Goal: Task Accomplishment & Management: Use online tool/utility

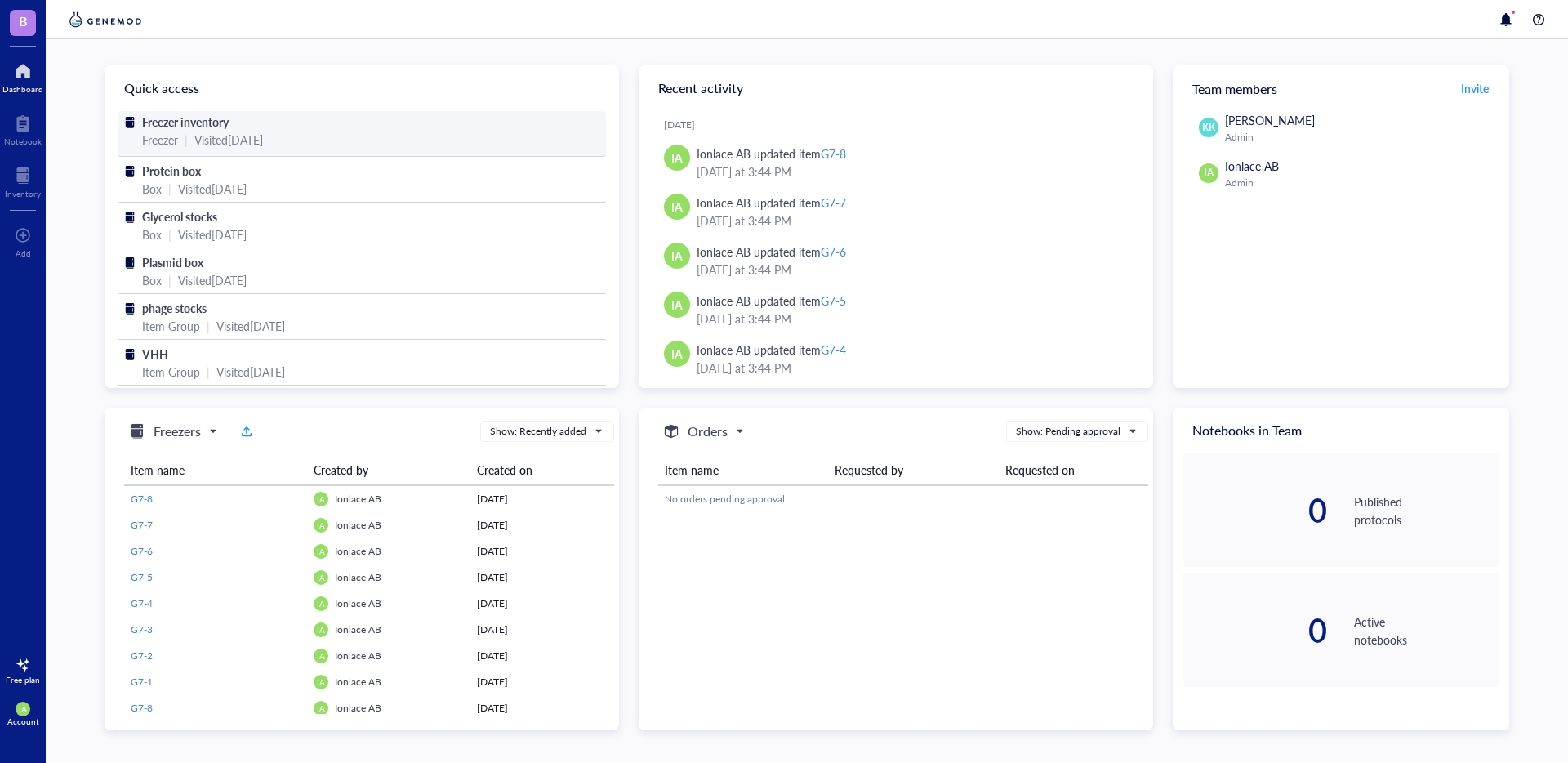
click at [167, 135] on div "Freezer" at bounding box center [160, 140] width 36 height 18
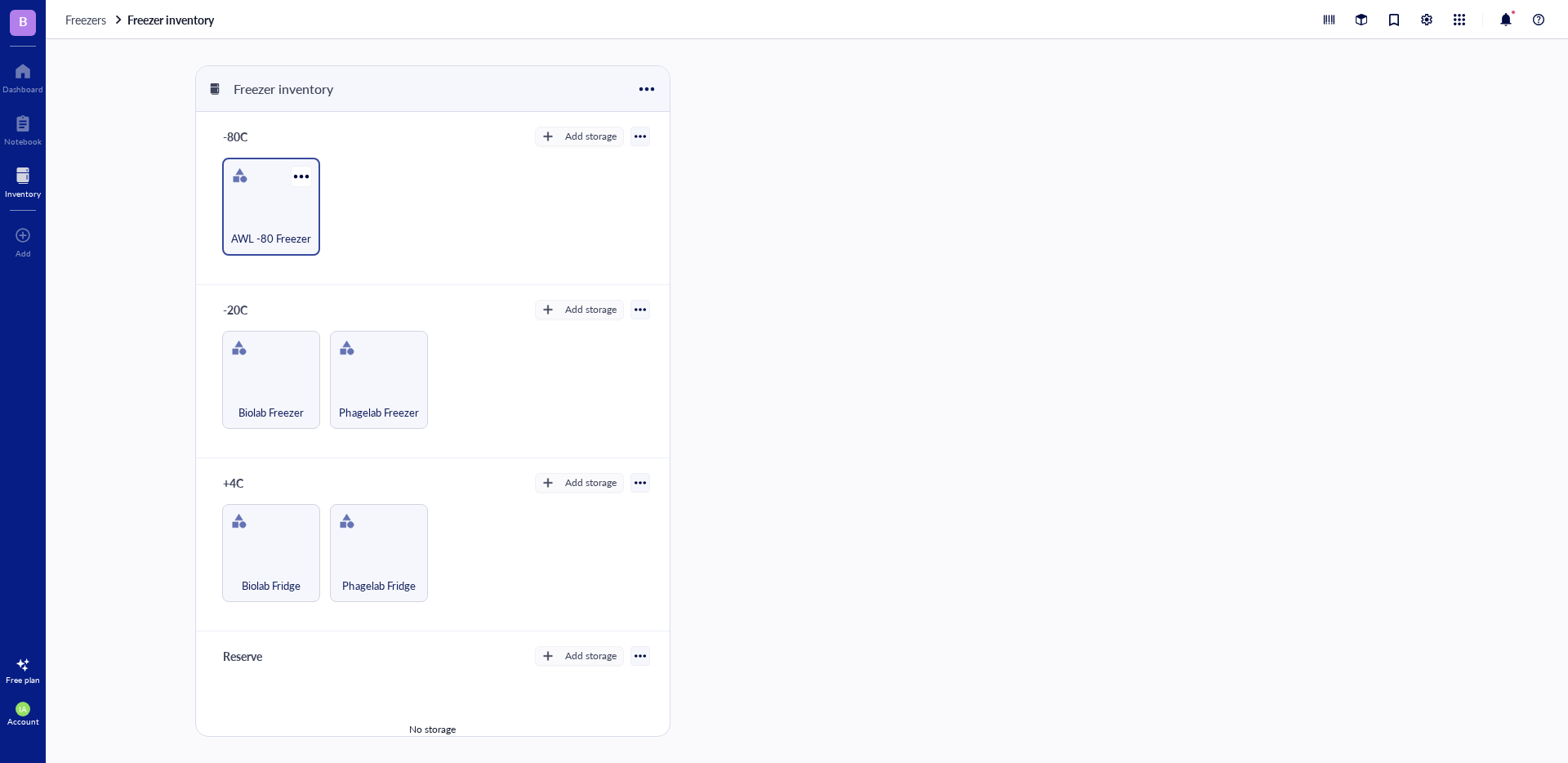
click at [284, 186] on div "AWL -80 Freezer" at bounding box center [271, 206] width 98 height 98
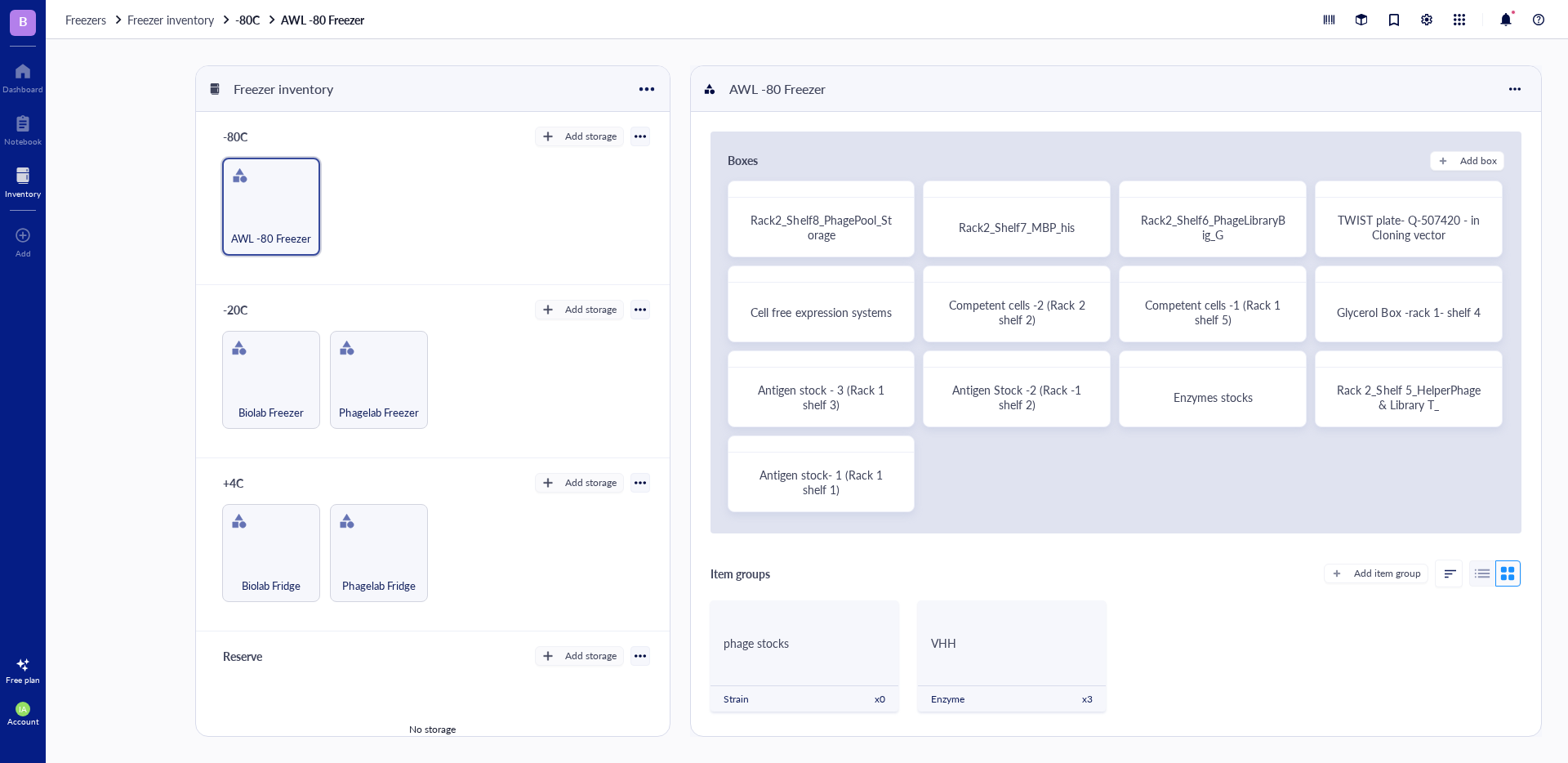
scroll to position [21, 0]
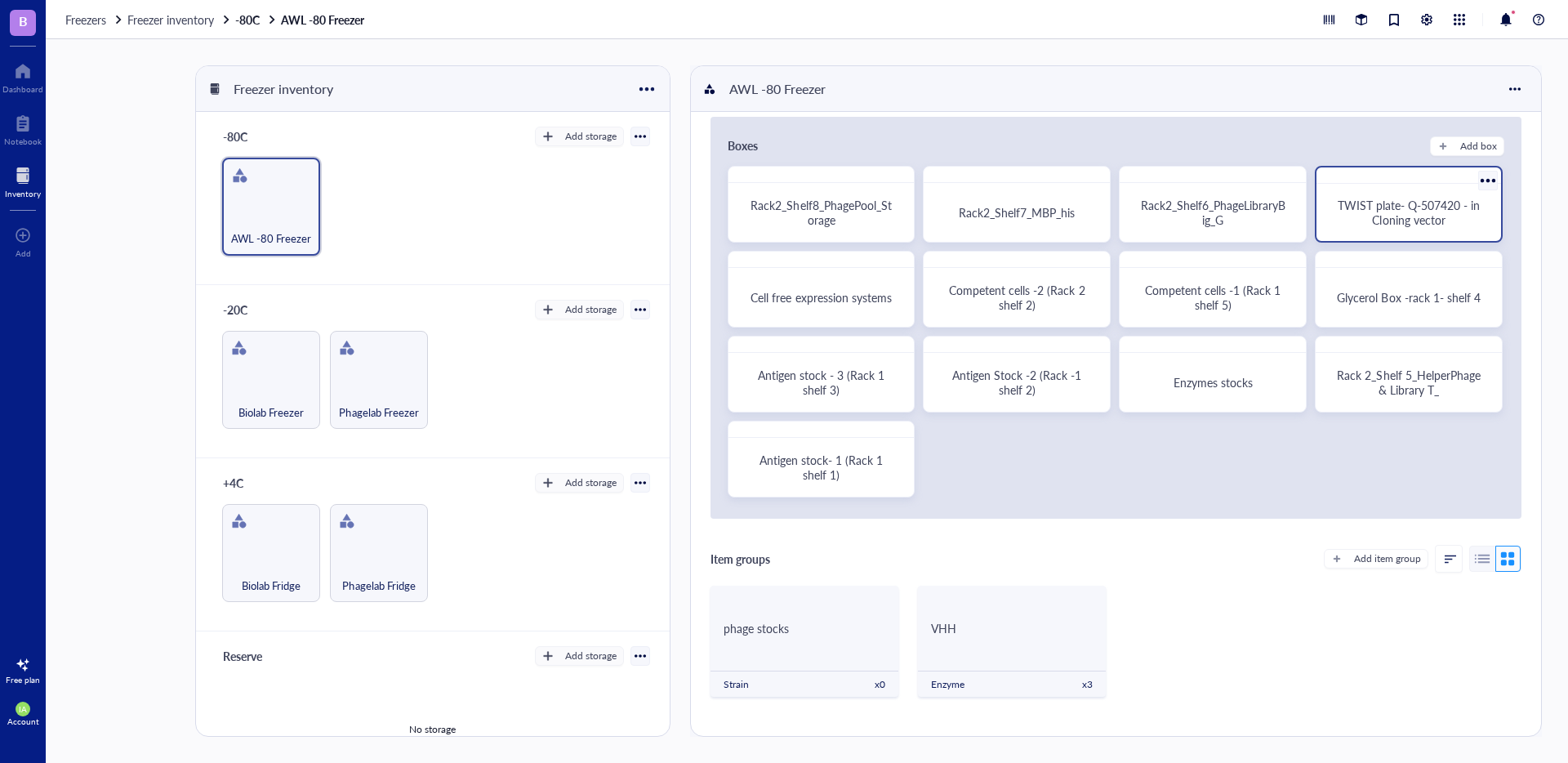
click at [1392, 203] on span "TWIST plate- Q-507420 - in Cloning vector" at bounding box center [1411, 212] width 146 height 31
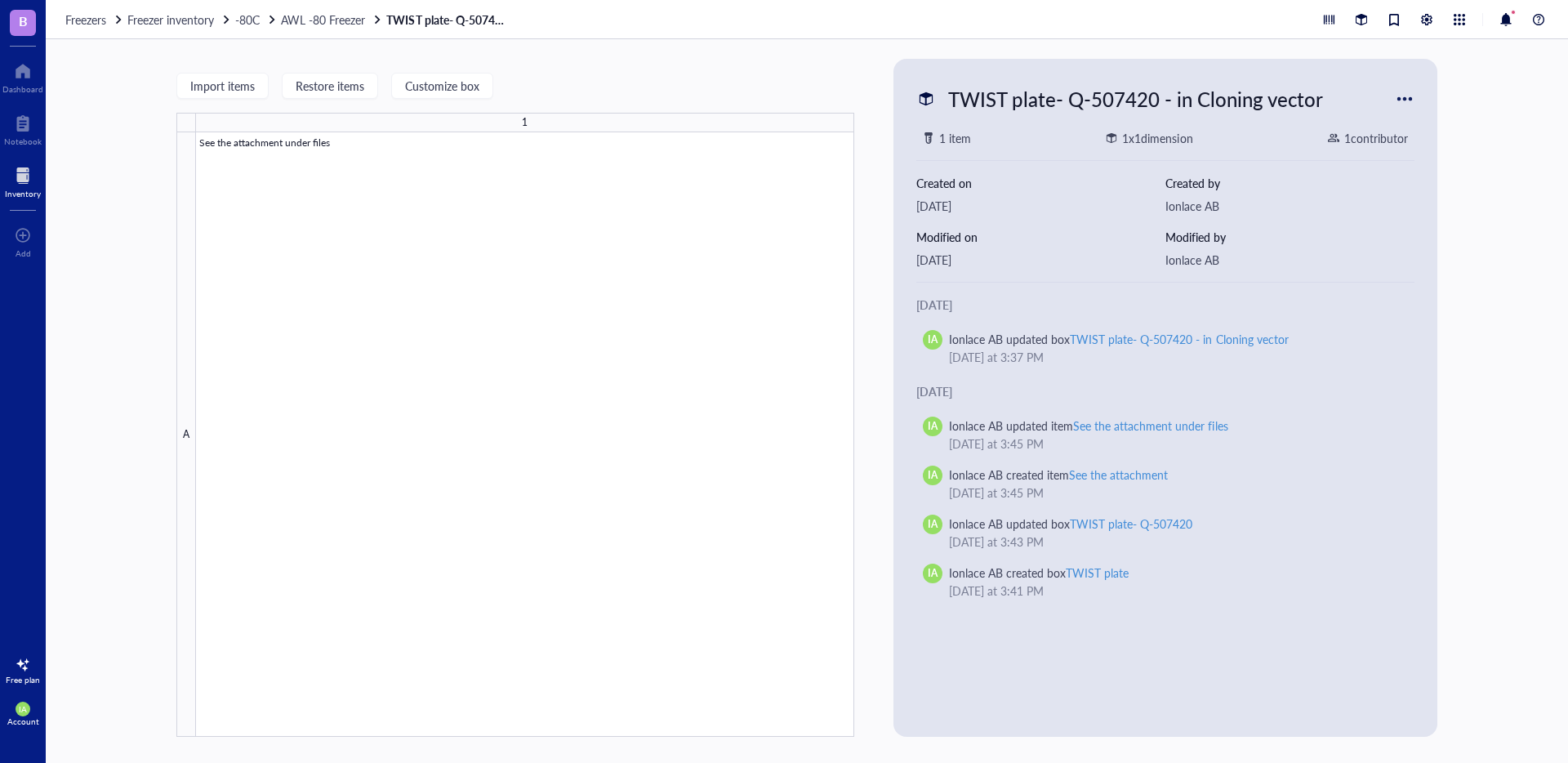
click at [1405, 95] on div at bounding box center [1404, 98] width 26 height 26
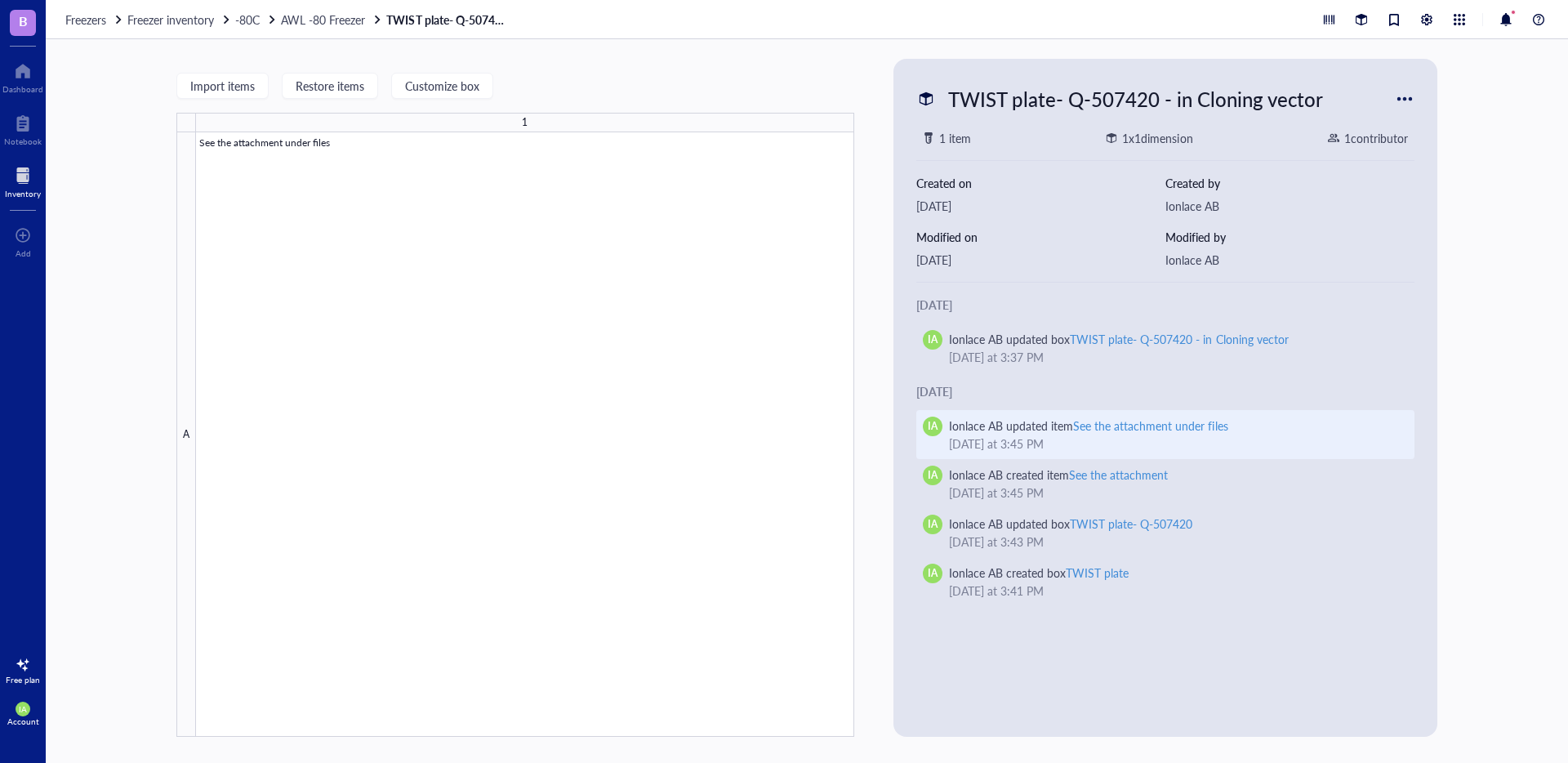
click at [1092, 426] on div "See the attachment under files" at bounding box center [1150, 425] width 155 height 16
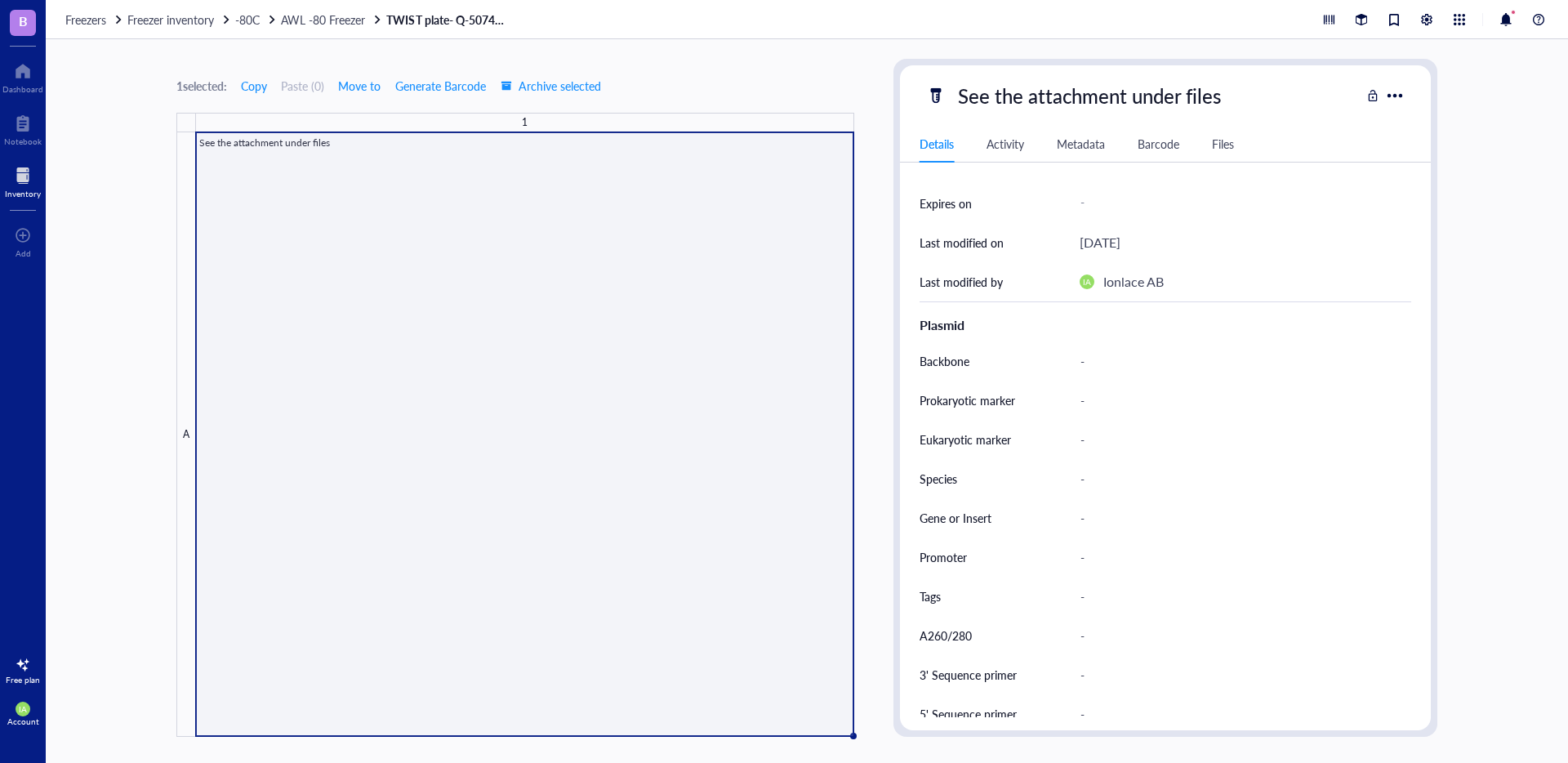
scroll to position [225, 0]
click at [12, 189] on div "Inventory" at bounding box center [23, 193] width 36 height 10
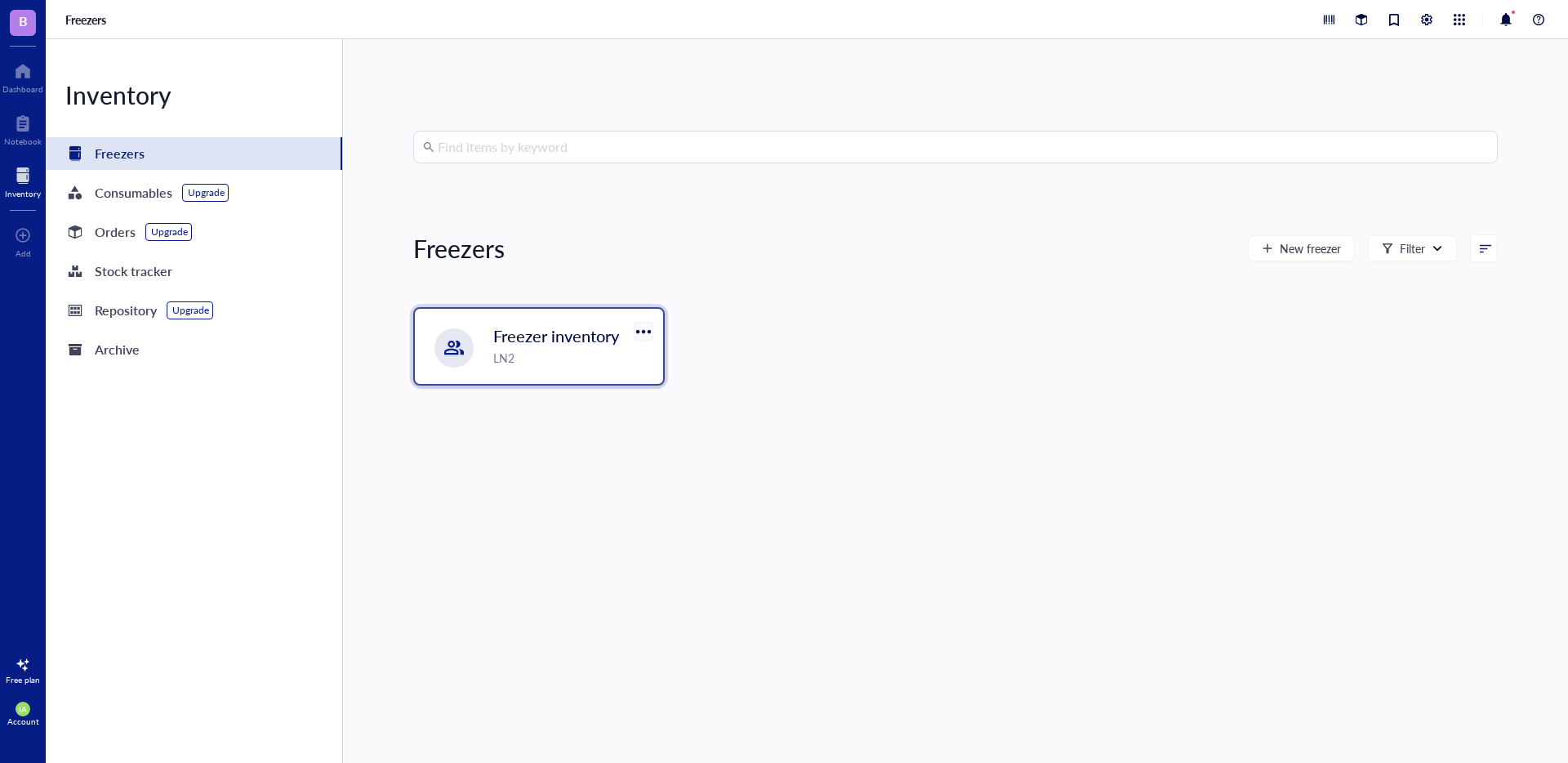
click at [649, 333] on div at bounding box center [643, 331] width 24 height 24
click at [857, 376] on div "Freezer inventory LN2" at bounding box center [956, 359] width 1084 height 105
click at [1318, 250] on span "New freezer" at bounding box center [1310, 248] width 61 height 13
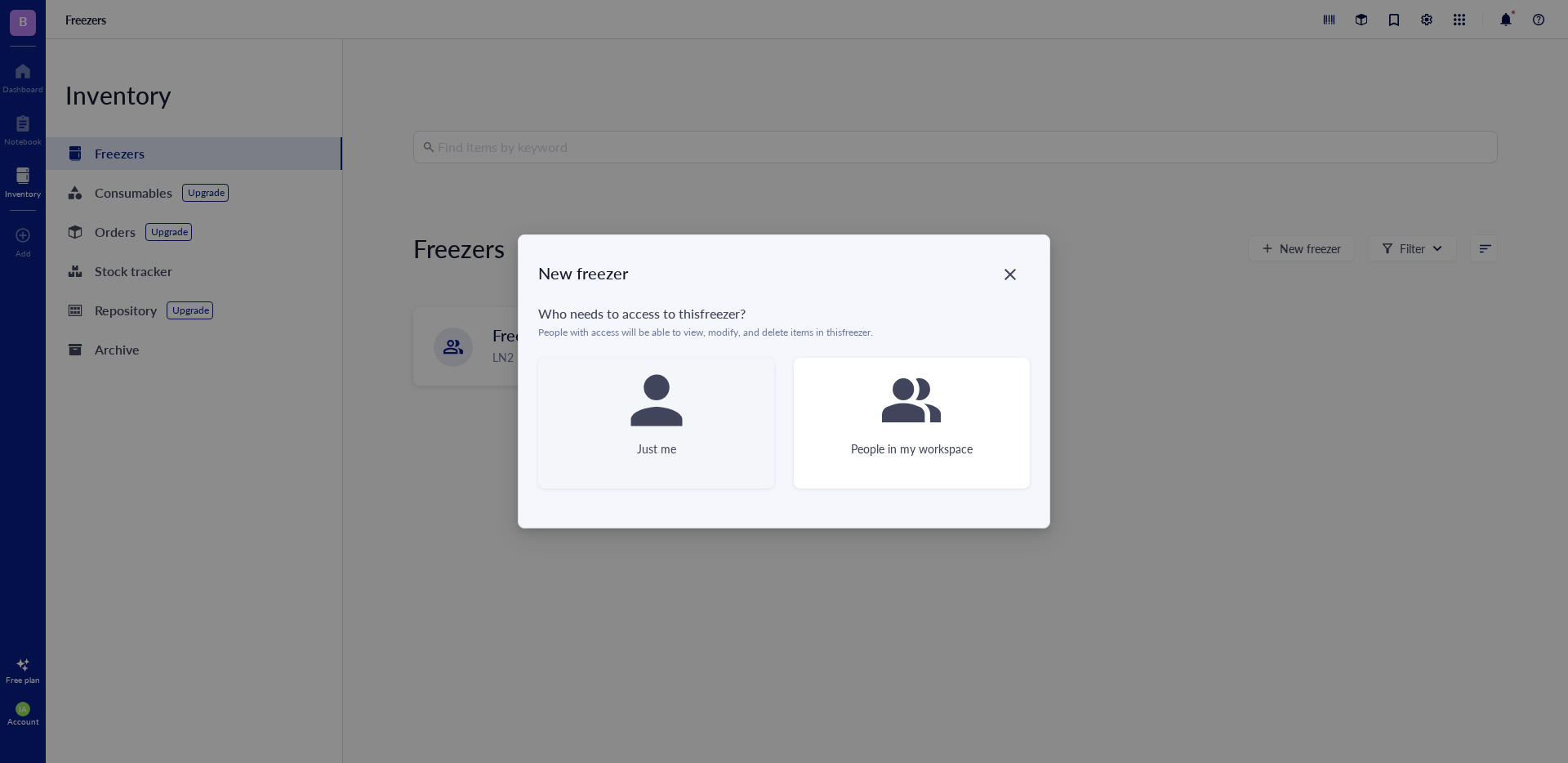
click at [668, 413] on icon at bounding box center [656, 401] width 52 height 52
type textarea "Keep everyone on the same page"
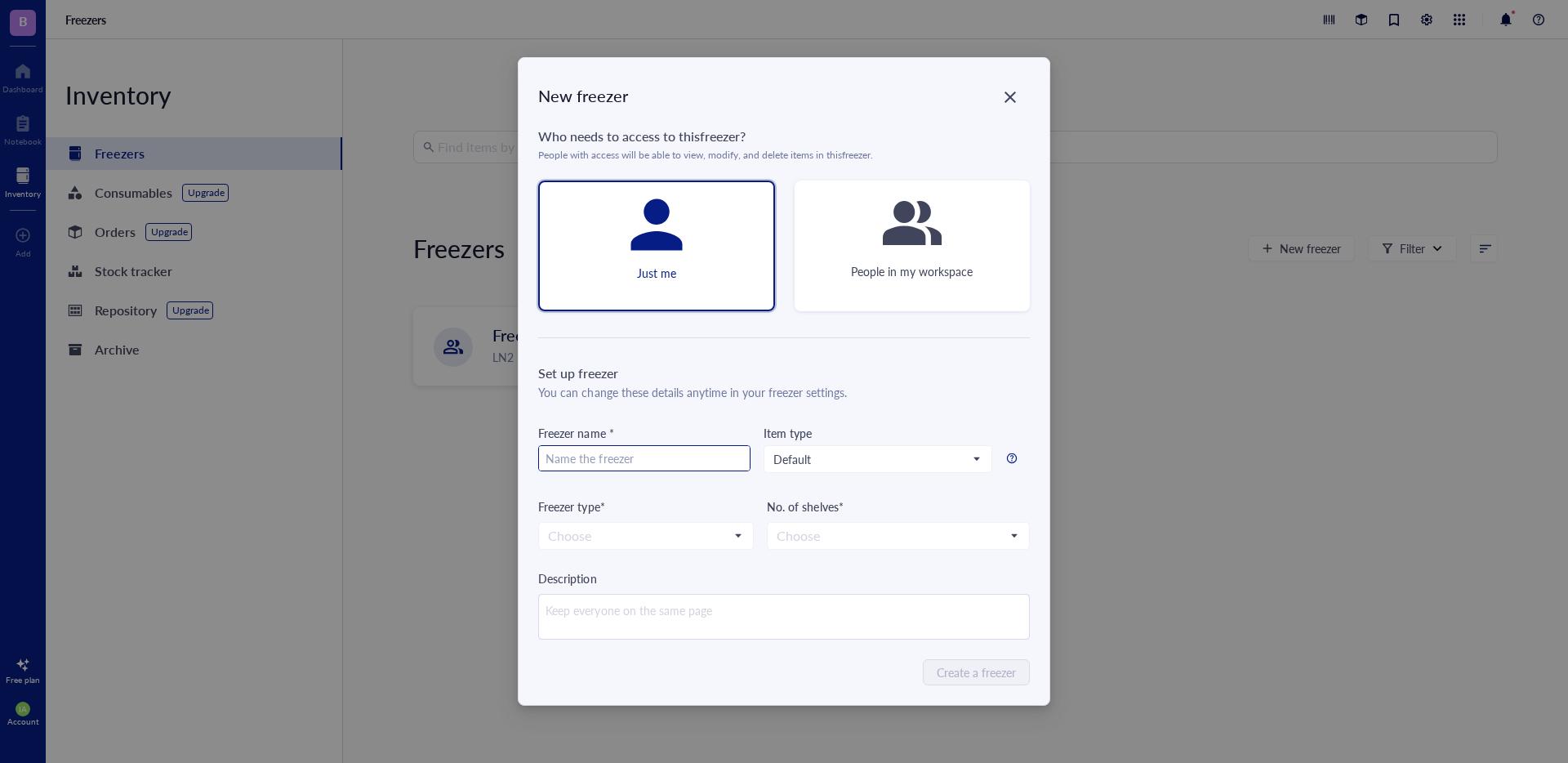
click at [627, 458] on input "text" at bounding box center [644, 459] width 211 height 26
click at [1014, 99] on icon "Close" at bounding box center [1009, 97] width 15 height 15
